Goal: Check status: Check status

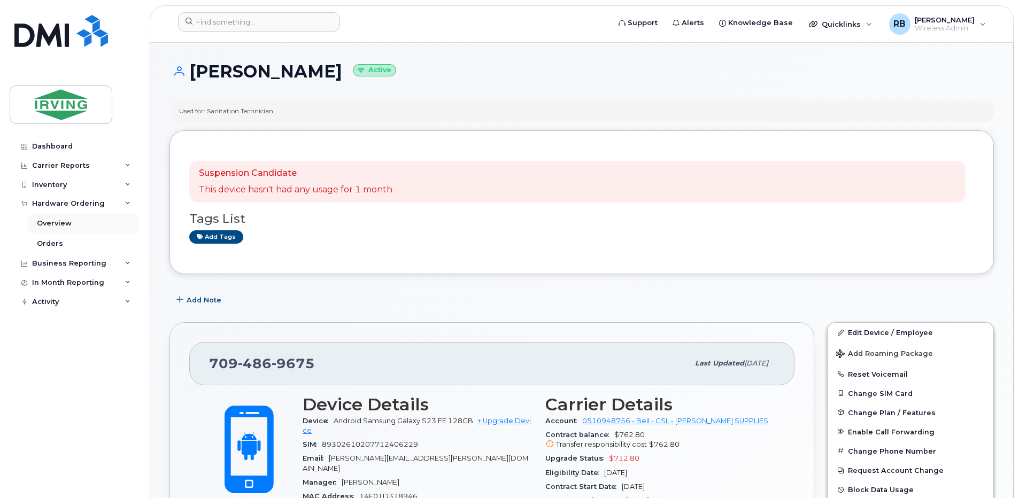
scroll to position [214, 0]
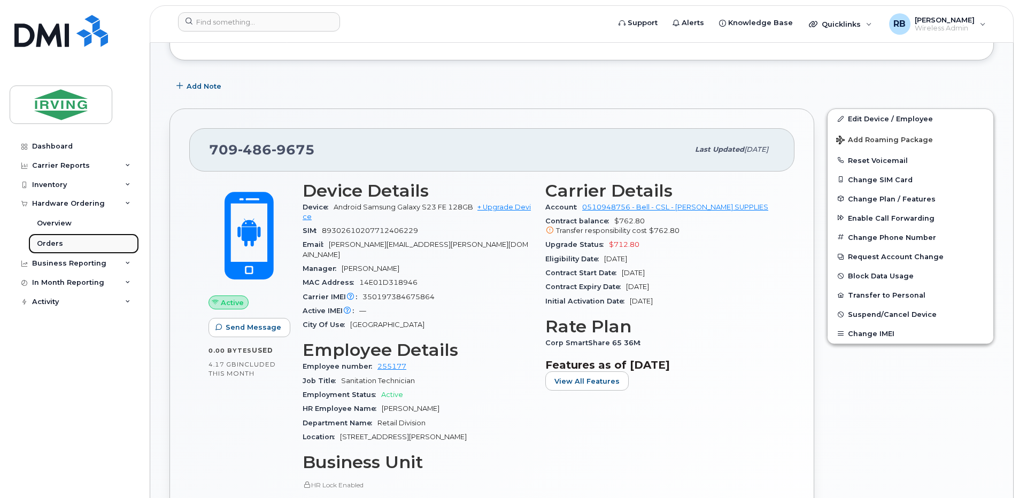
click at [45, 243] on div "Orders" at bounding box center [50, 244] width 26 height 10
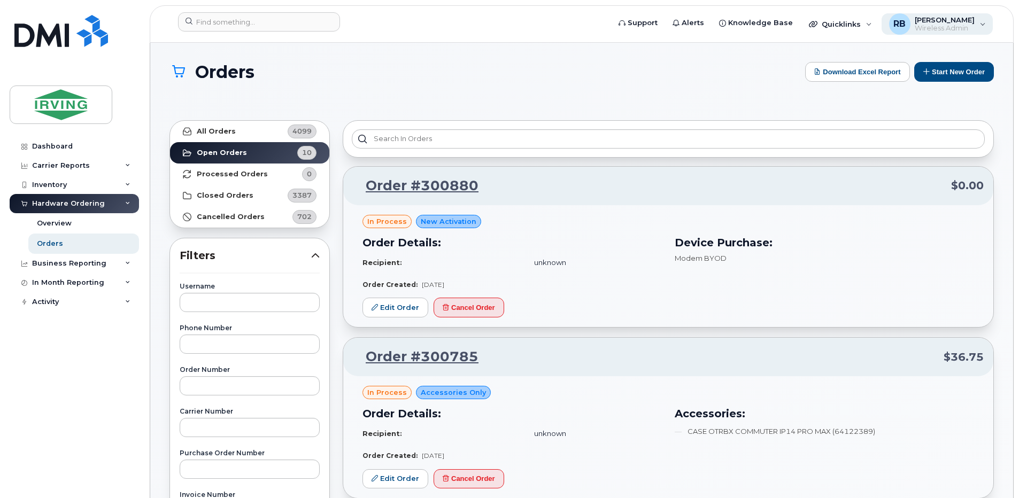
click at [985, 23] on div "RB Roberts, Brad Wireless Admin" at bounding box center [937, 23] width 112 height 21
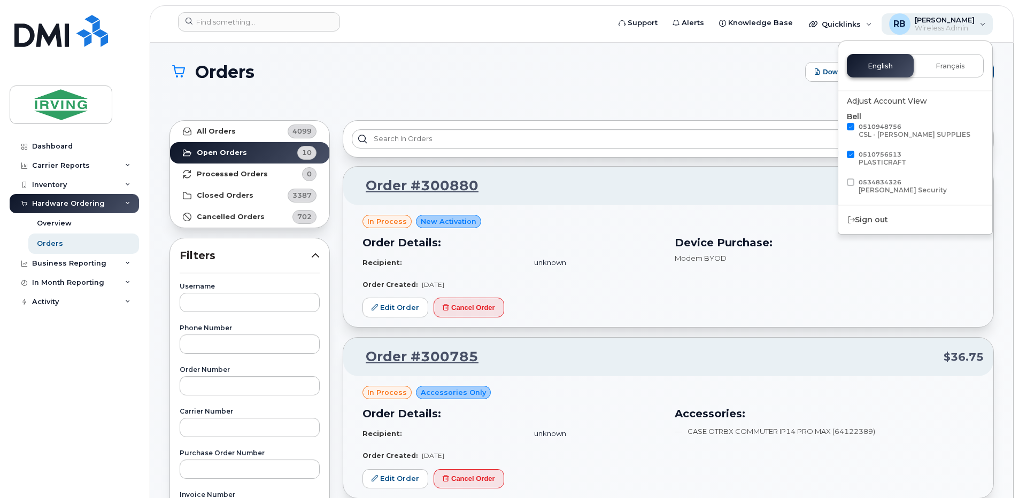
click at [985, 23] on div "RB Roberts, Brad Wireless Admin" at bounding box center [937, 23] width 112 height 21
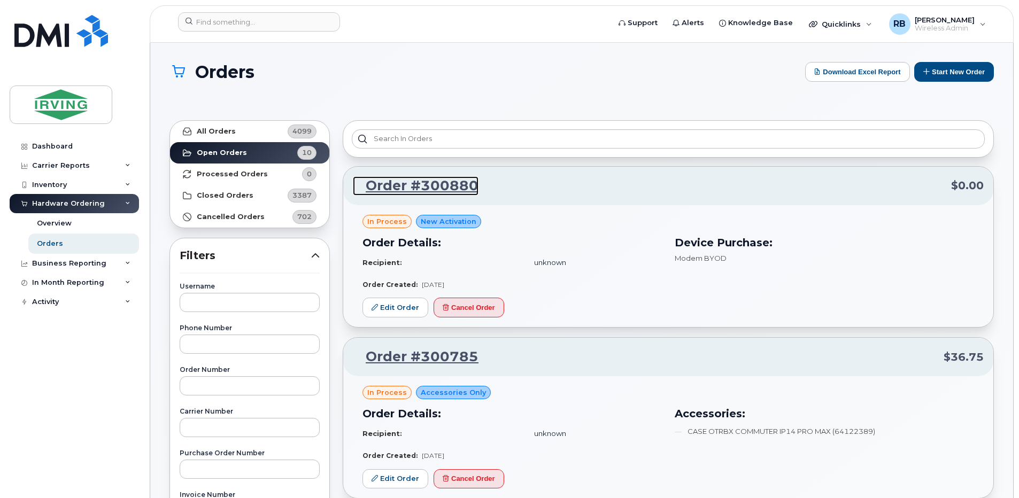
click at [391, 190] on link "Order #300880" at bounding box center [416, 185] width 126 height 19
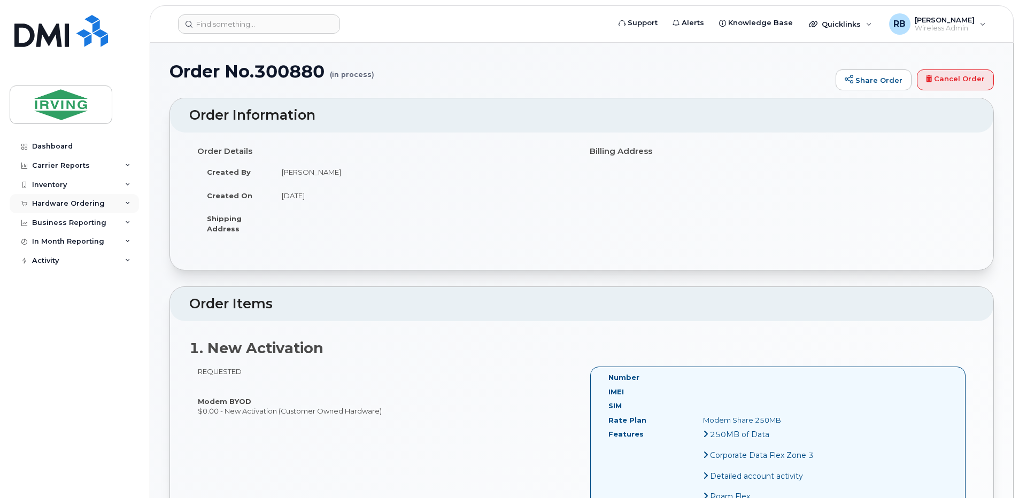
click at [86, 207] on div "Hardware Ordering" at bounding box center [68, 203] width 73 height 9
click at [56, 238] on link "Orders" at bounding box center [83, 244] width 111 height 20
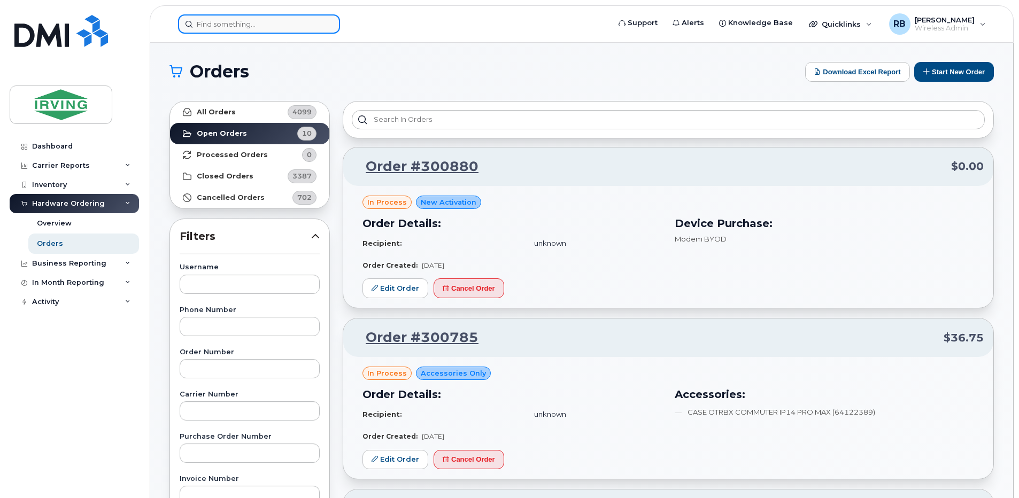
click at [212, 27] on input at bounding box center [259, 23] width 162 height 19
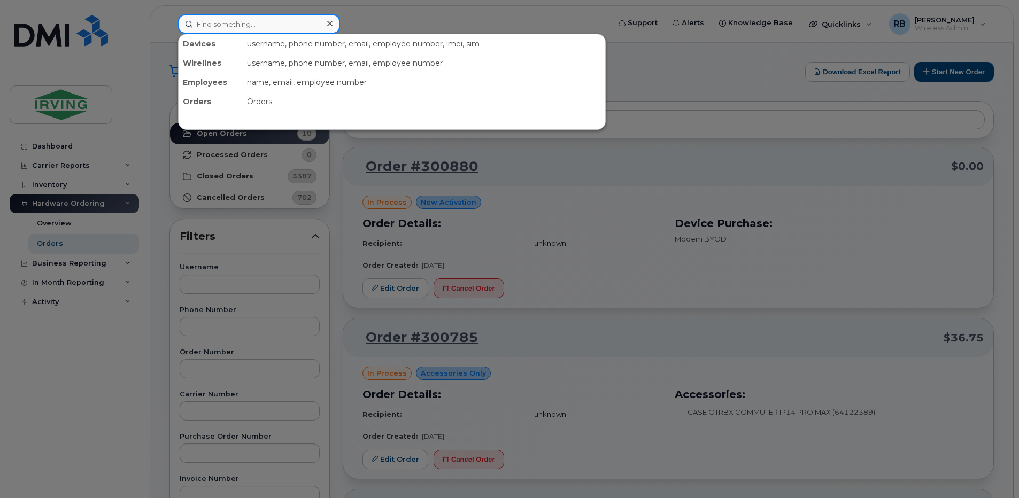
paste input "LORI FOURNIER"
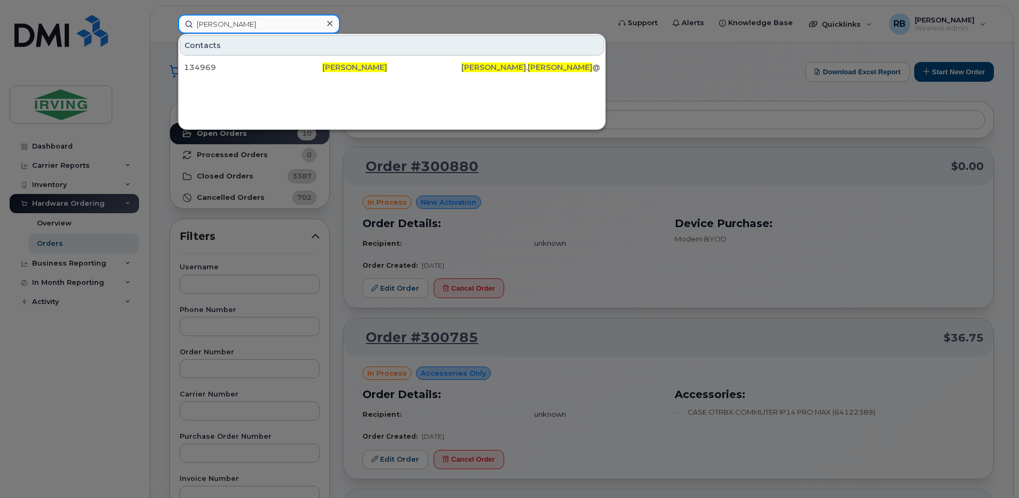
type input "LORI FOURNIER"
click at [207, 5] on div at bounding box center [509, 249] width 1019 height 498
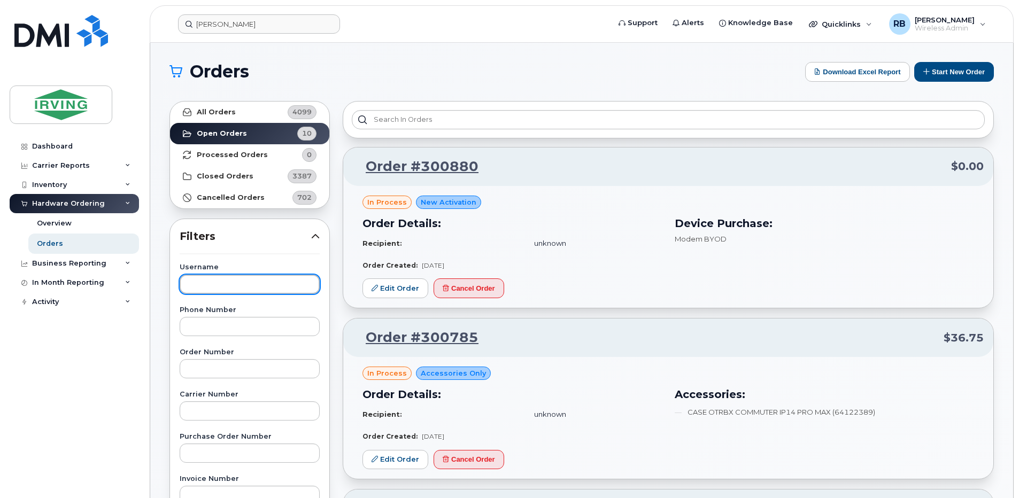
click at [231, 285] on input "text" at bounding box center [250, 284] width 140 height 19
paste input "LORI FOURNIER"
type input "LORI FOURNIER"
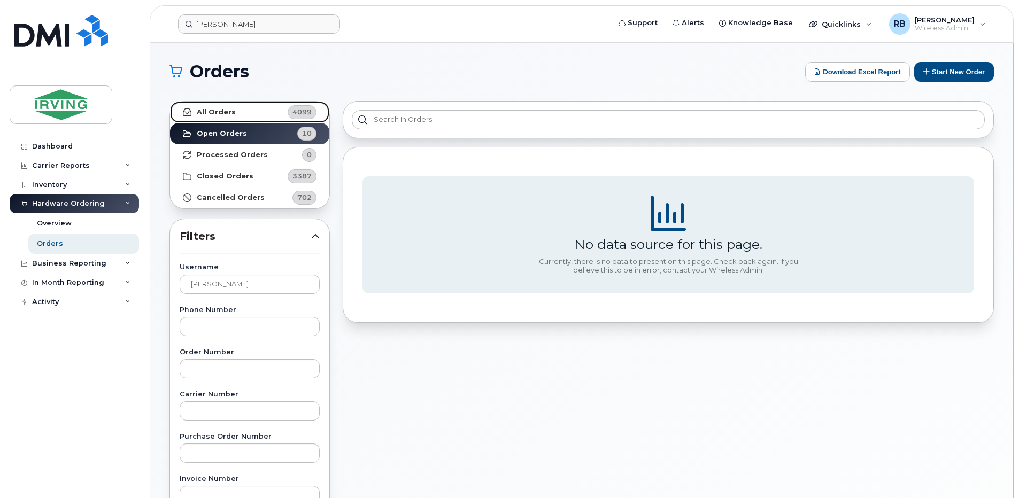
click at [230, 108] on strong "All Orders" at bounding box center [216, 112] width 39 height 9
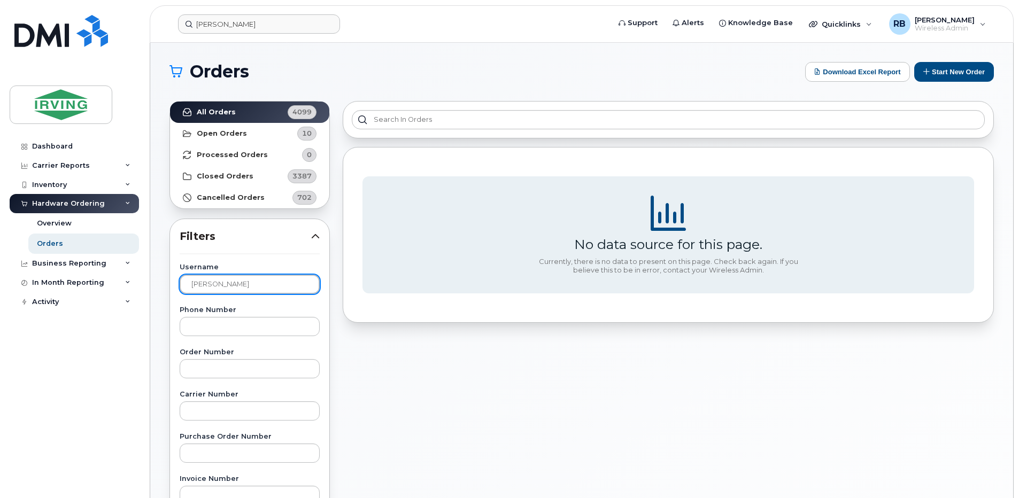
click at [223, 289] on input "LORI FOURNIER" at bounding box center [250, 284] width 140 height 19
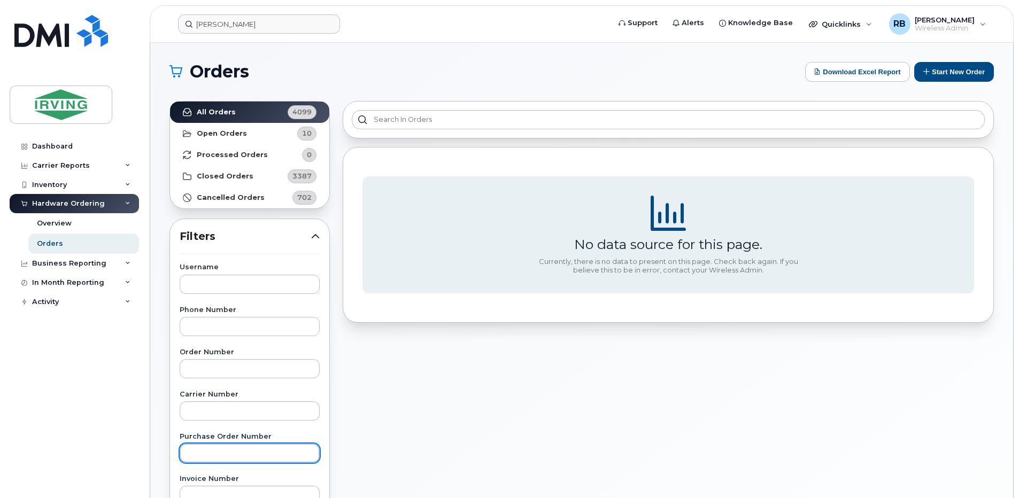
click at [212, 454] on input "text" at bounding box center [250, 453] width 140 height 19
type input "754096"
click at [163, 159] on div "All Orders 4099 Open Orders 10 Processed Orders 0 Closed Orders 3387 Cancelled …" at bounding box center [249, 470] width 173 height 751
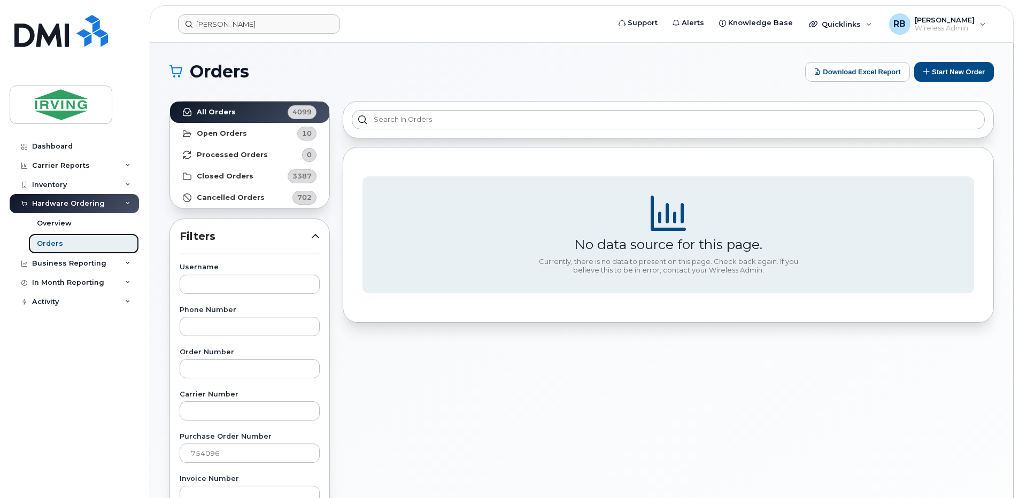
click at [48, 244] on div "Orders" at bounding box center [50, 244] width 26 height 10
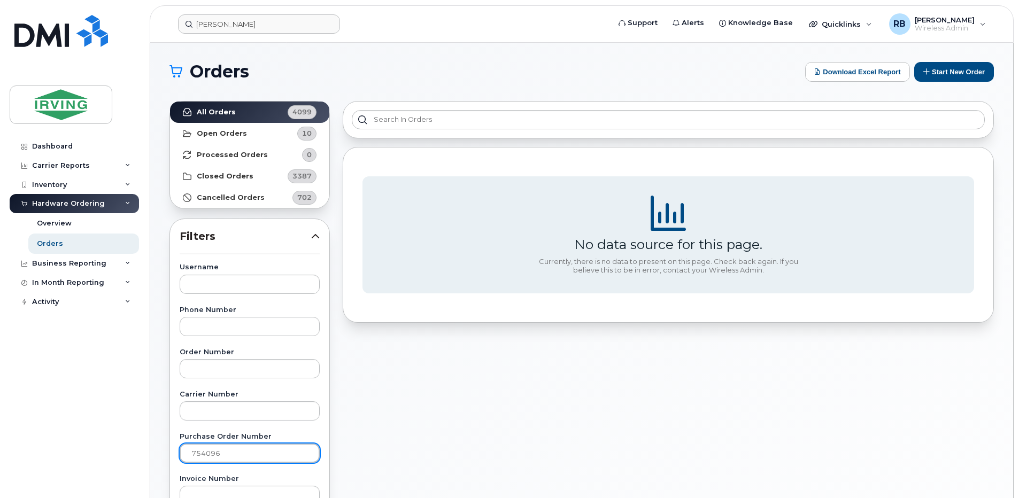
click at [205, 451] on input "754096" at bounding box center [250, 453] width 140 height 19
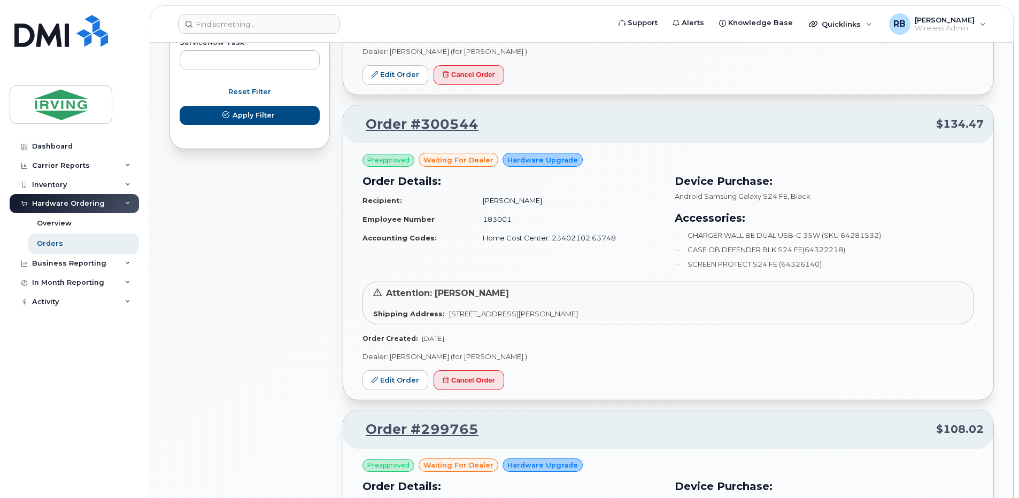
scroll to position [713, 0]
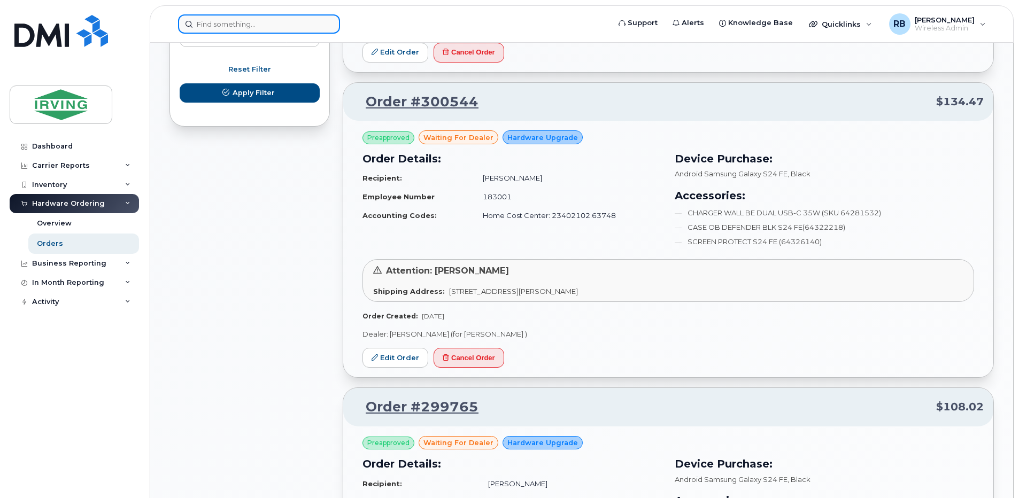
click at [302, 32] on input at bounding box center [259, 23] width 162 height 19
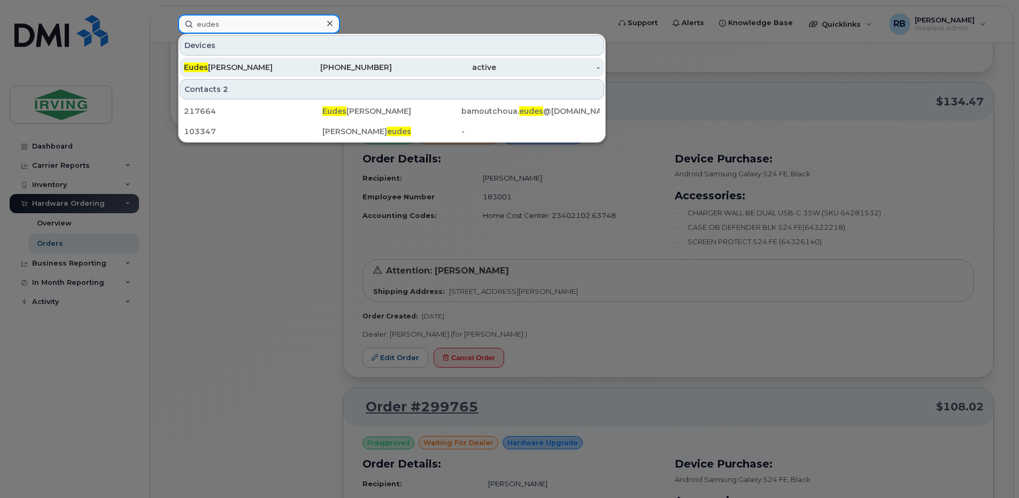
type input "eudes"
click at [254, 65] on div "Eudes Bamou Tchoua" at bounding box center [236, 67] width 104 height 11
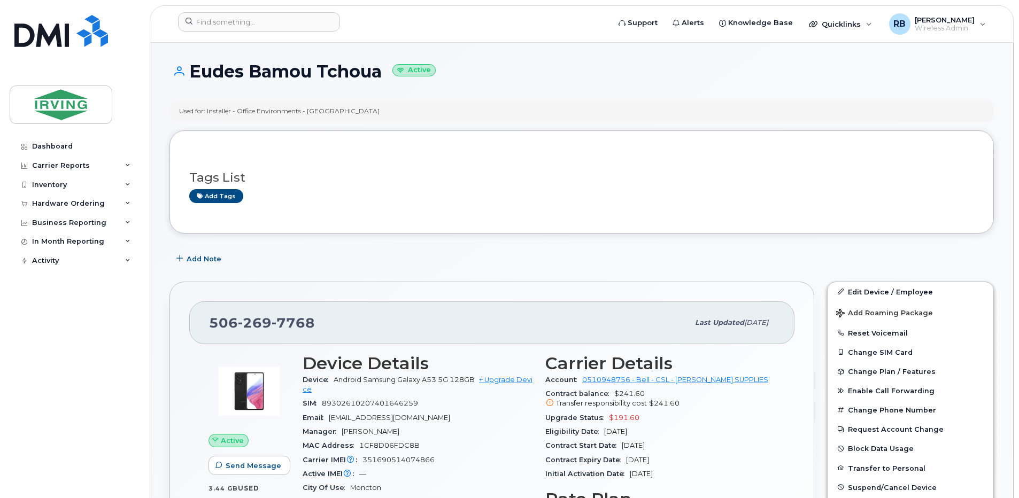
click at [382, 457] on span "351690514074866" at bounding box center [398, 460] width 72 height 8
copy span "351690514074866"
